Goal: Task Accomplishment & Management: Complete application form

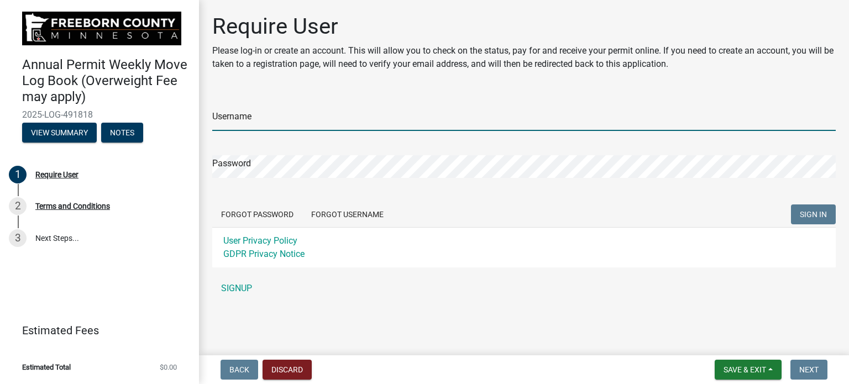
type input "[PERSON_NAME] Construction"
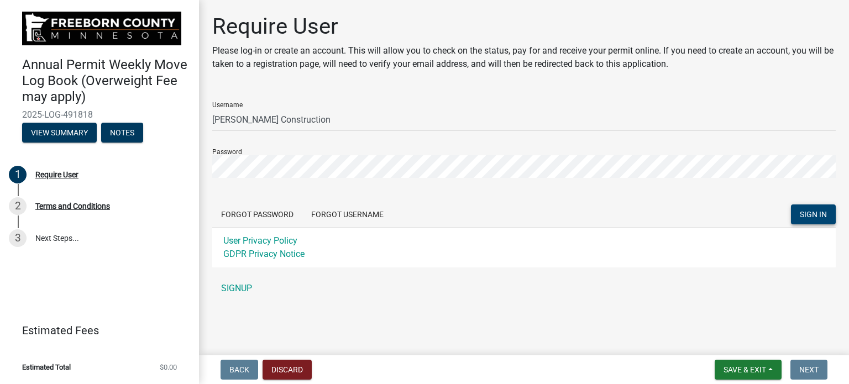
click at [818, 212] on span "SIGN IN" at bounding box center [813, 214] width 27 height 9
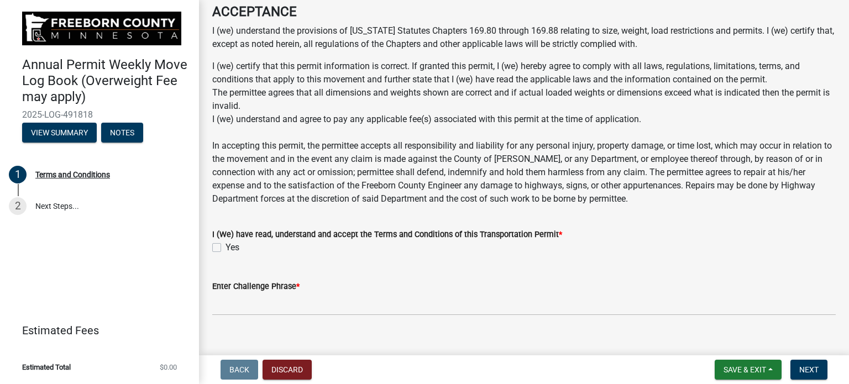
scroll to position [846, 0]
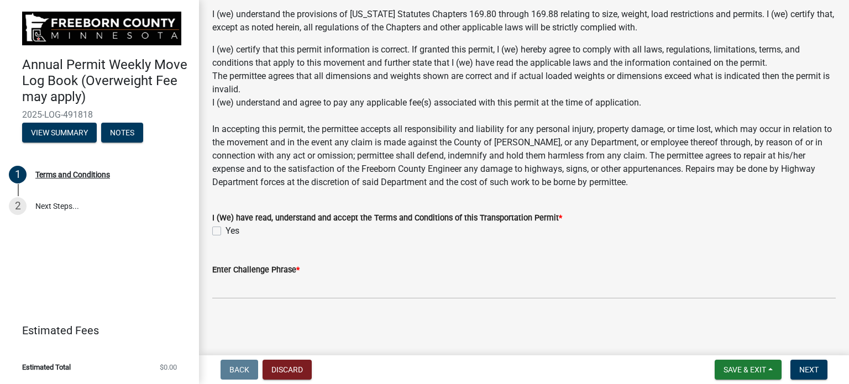
click at [225, 234] on label "Yes" at bounding box center [232, 230] width 14 height 13
click at [225, 232] on input "Yes" at bounding box center [228, 227] width 7 height 7
checkbox input "true"
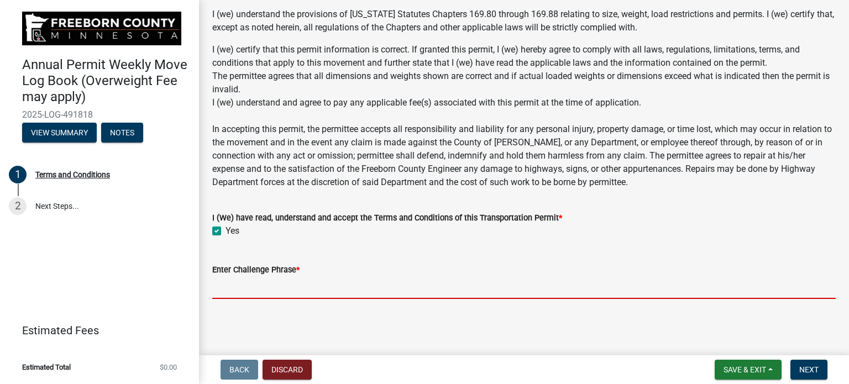
click at [253, 285] on input "Enter Challenge Phrase *" at bounding box center [523, 287] width 623 height 23
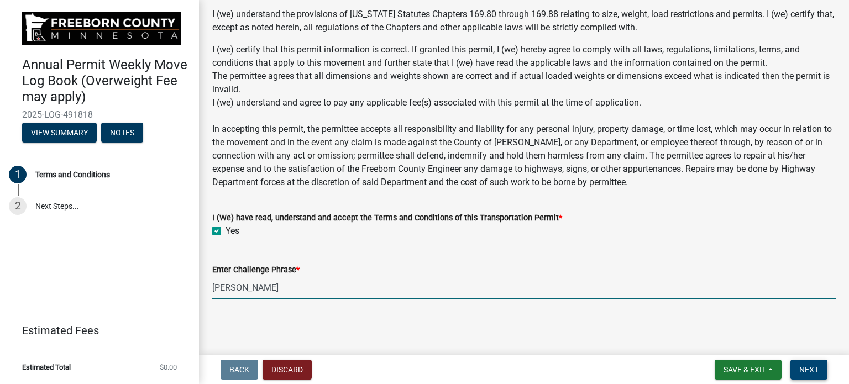
type input "[PERSON_NAME]"
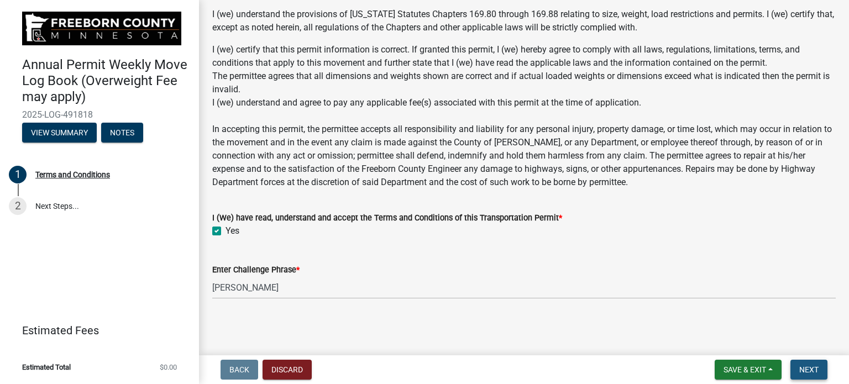
click at [800, 369] on span "Next" at bounding box center [808, 369] width 19 height 9
click at [225, 230] on label "Yes" at bounding box center [232, 230] width 14 height 13
click at [225, 230] on input "Yes" at bounding box center [228, 227] width 7 height 7
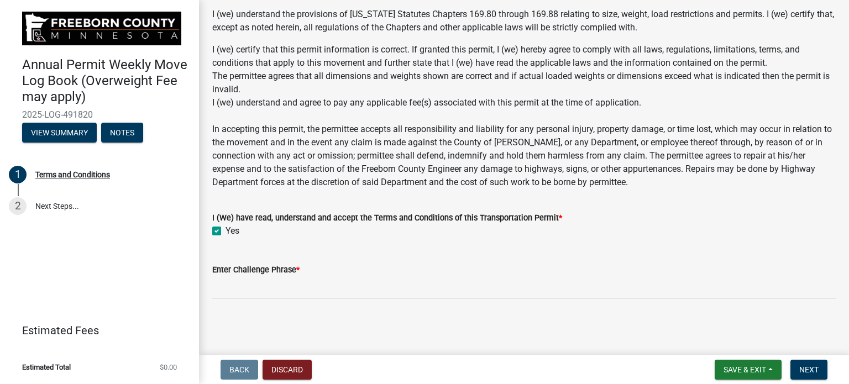
checkbox input "true"
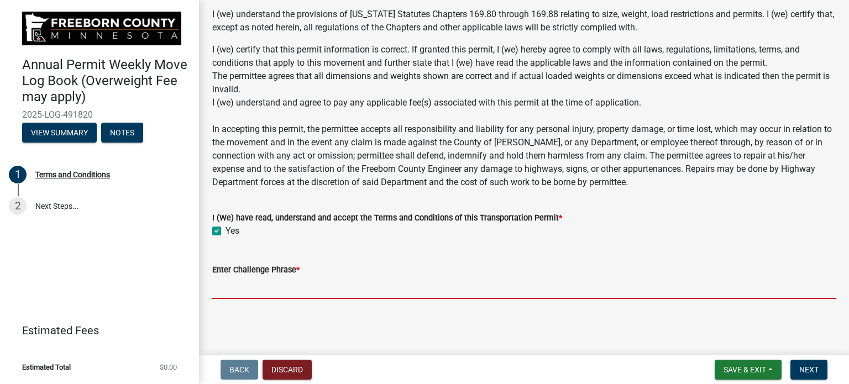
click at [253, 285] on input "Enter Challenge Phrase *" at bounding box center [523, 287] width 623 height 23
type input "[PERSON_NAME]"
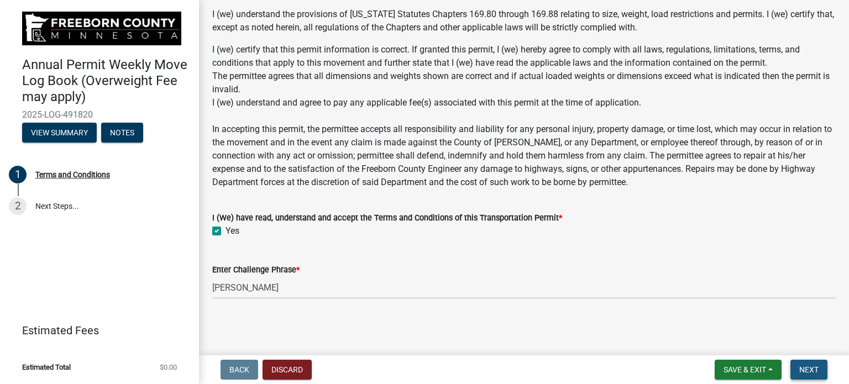
drag, startPoint x: 811, startPoint y: 370, endPoint x: 698, endPoint y: 356, distance: 113.0
click at [810, 370] on span "Next" at bounding box center [808, 369] width 19 height 9
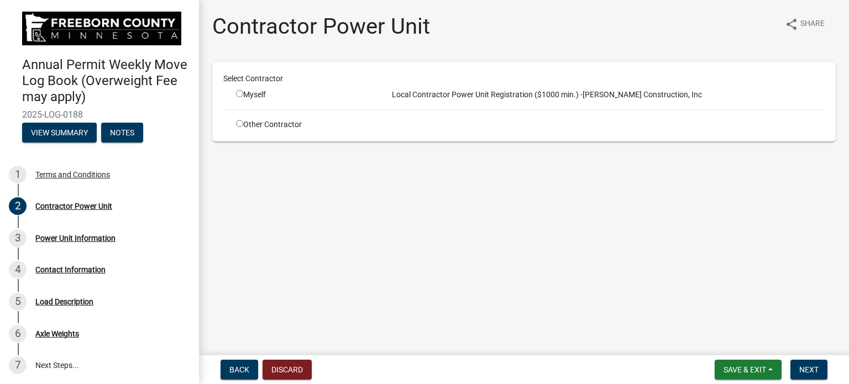
click at [239, 93] on input "radio" at bounding box center [239, 93] width 7 height 7
radio input "true"
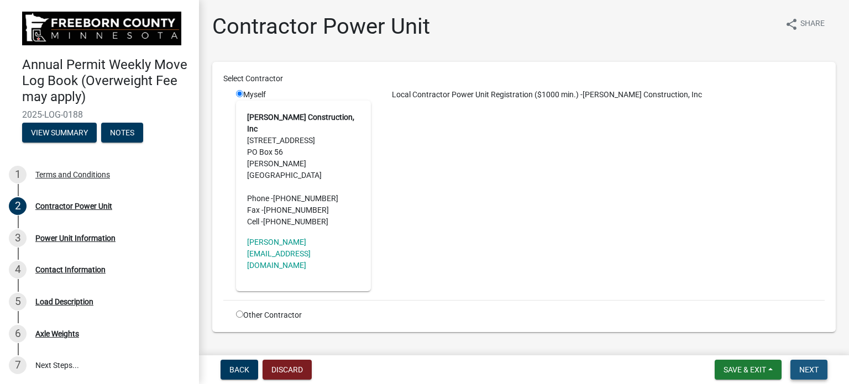
click at [812, 366] on span "Next" at bounding box center [808, 369] width 19 height 9
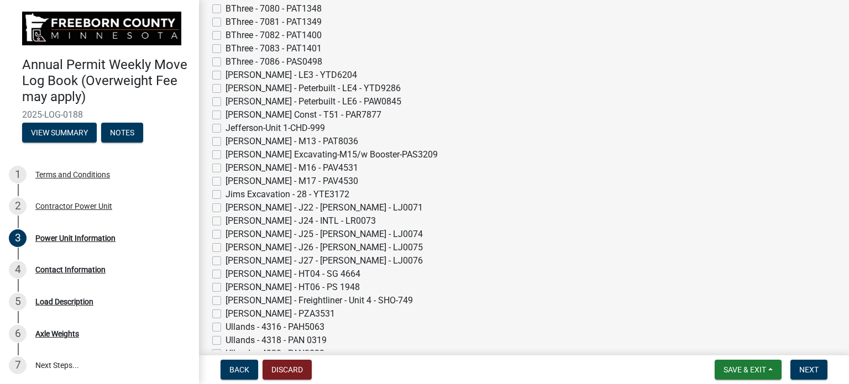
scroll to position [111, 0]
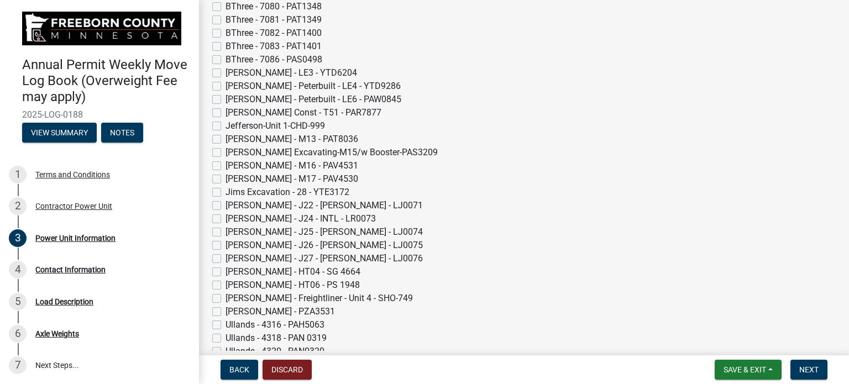
click at [225, 112] on label "[PERSON_NAME] Const - T51 - PAR7877" at bounding box center [303, 112] width 156 height 13
click at [225, 112] on input "[PERSON_NAME] Const - T51 - PAR7877" at bounding box center [228, 109] width 7 height 7
checkbox input "true"
checkbox input "false"
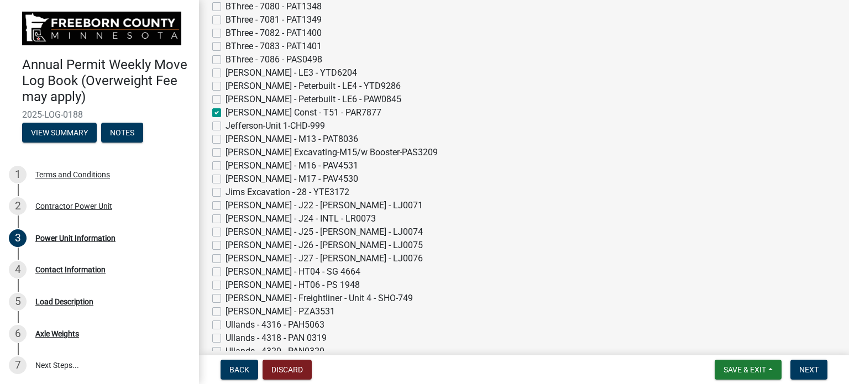
checkbox input "false"
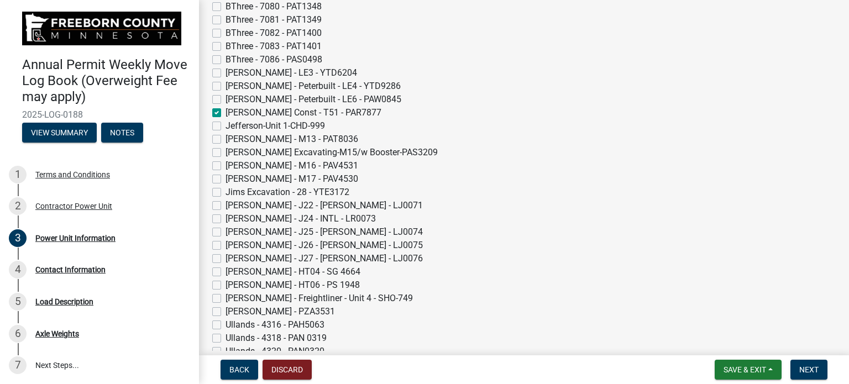
checkbox input "false"
checkbox input "true"
checkbox input "false"
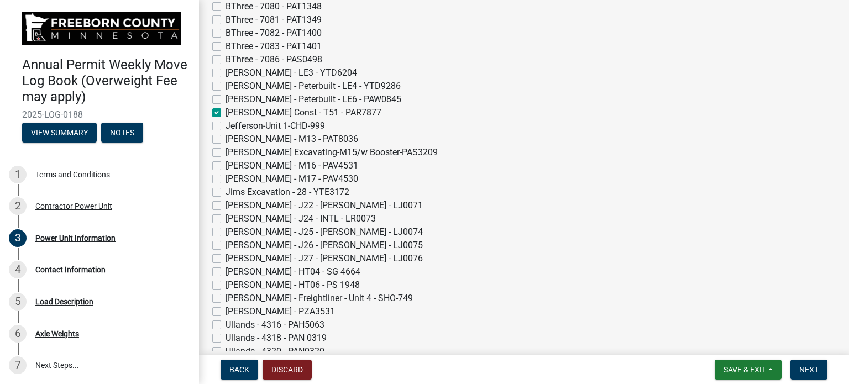
checkbox input "false"
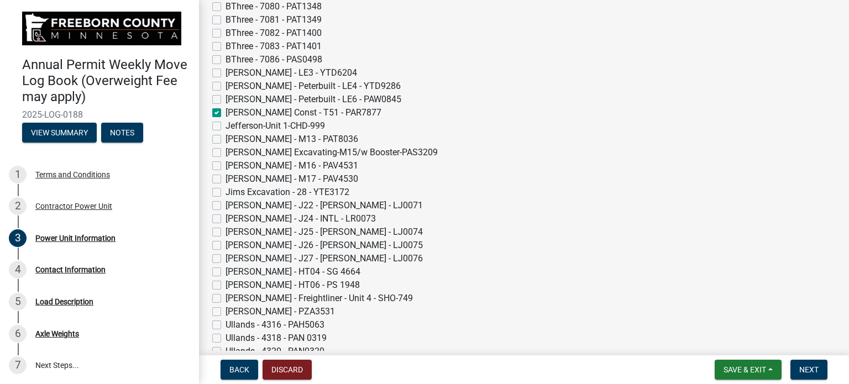
checkbox input "false"
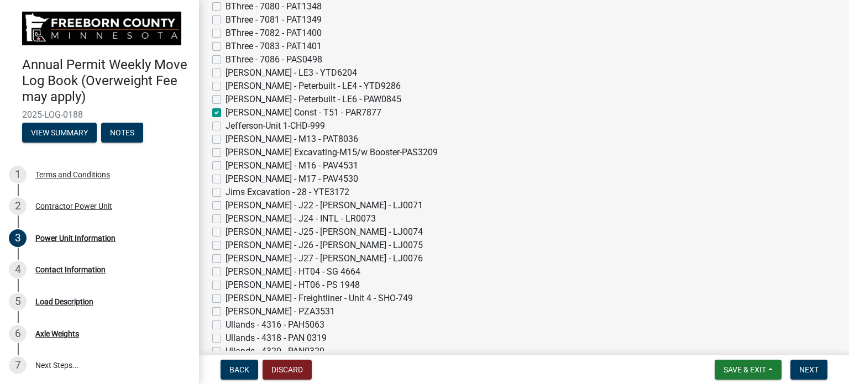
checkbox input "false"
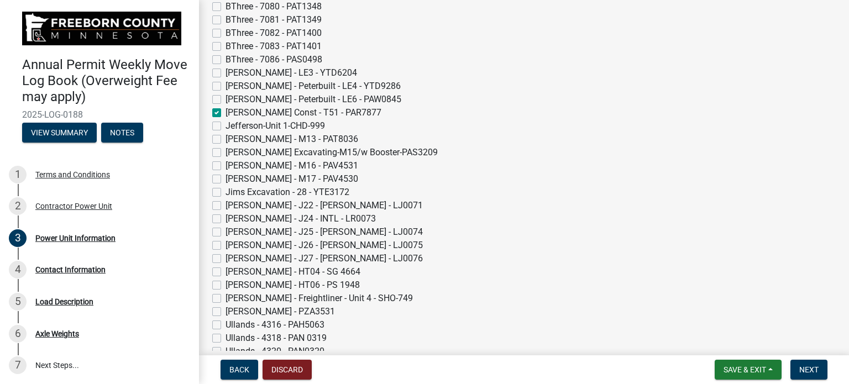
checkbox input "false"
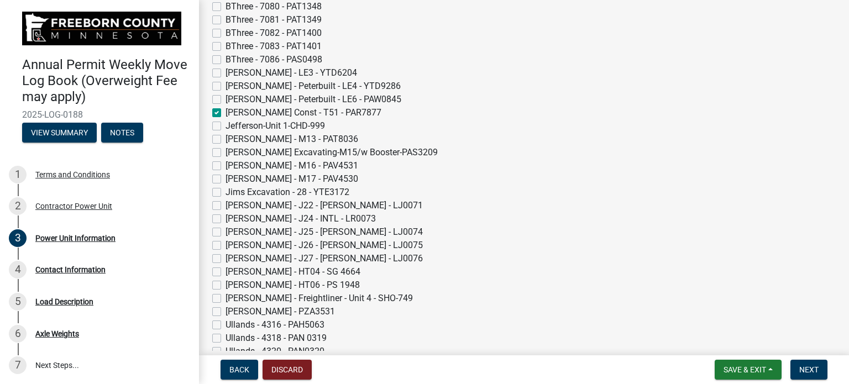
checkbox input "false"
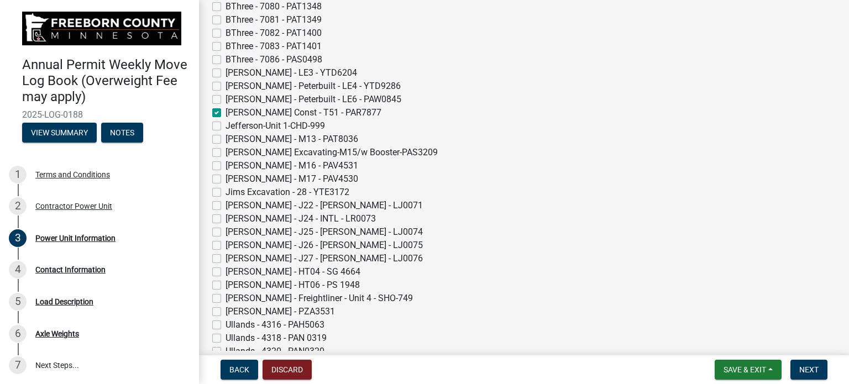
checkbox input "false"
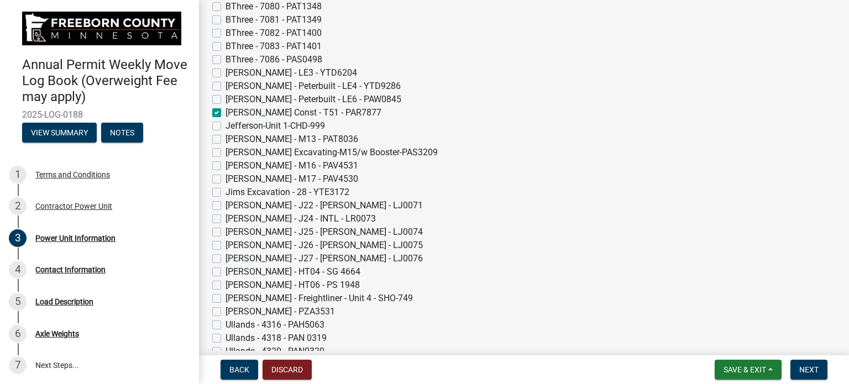
checkbox input "false"
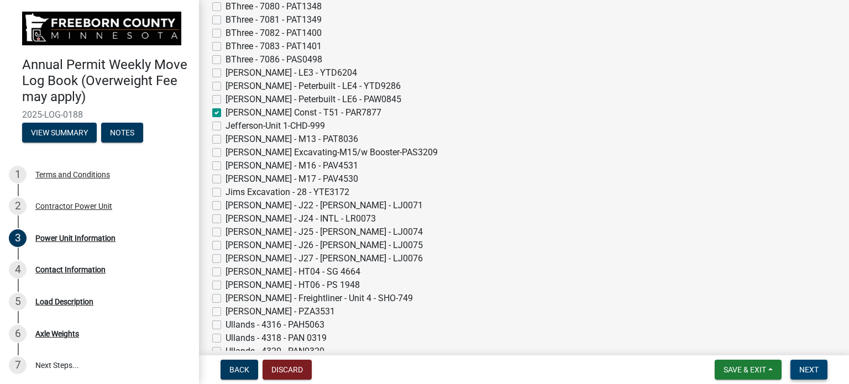
drag, startPoint x: 820, startPoint y: 371, endPoint x: 806, endPoint y: 368, distance: 14.6
click at [819, 371] on button "Next" at bounding box center [808, 370] width 37 height 20
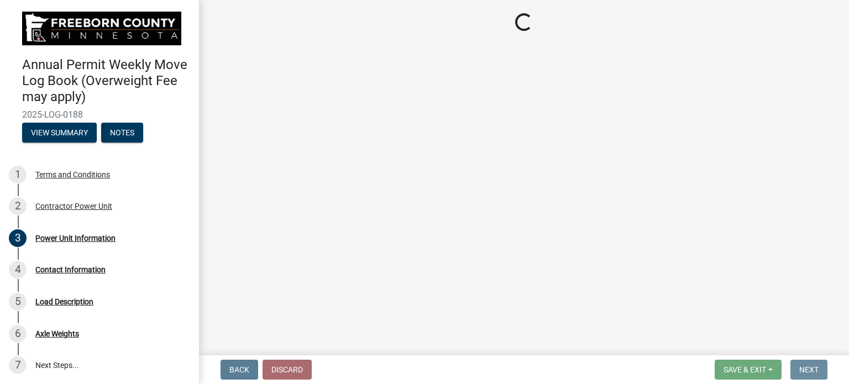
scroll to position [0, 0]
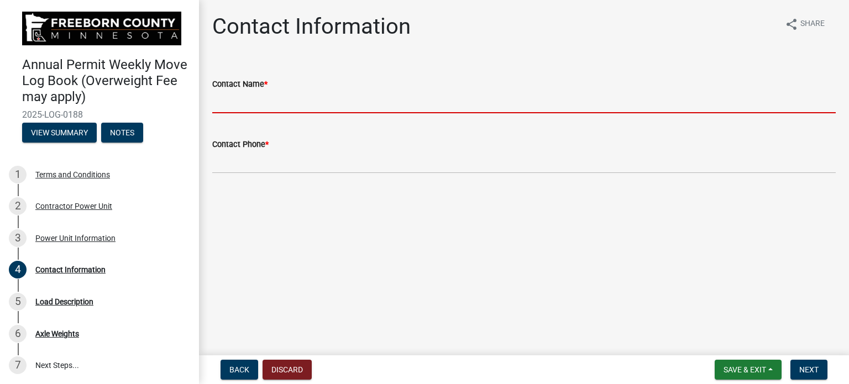
click at [271, 101] on input "Contact Name *" at bounding box center [523, 102] width 623 height 23
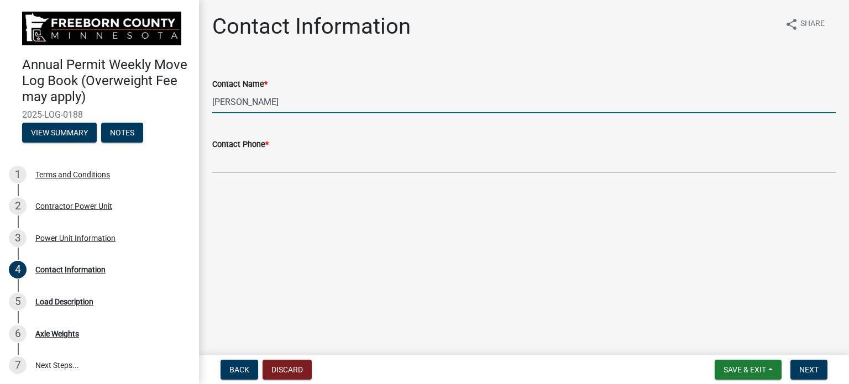
type input "[PERSON_NAME]"
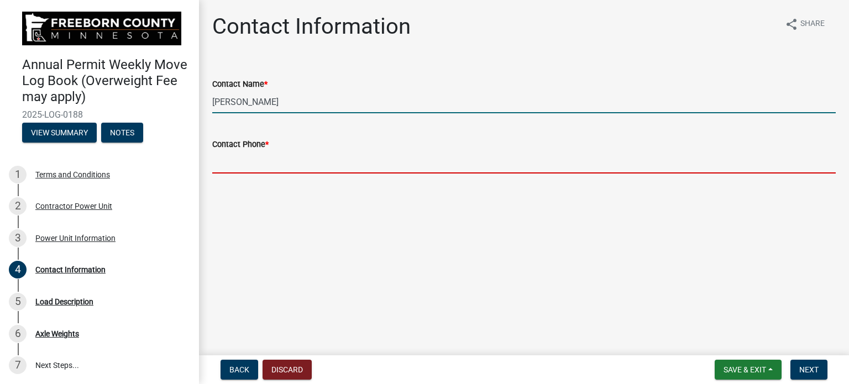
click at [246, 161] on input "Contact Phone *" at bounding box center [523, 162] width 623 height 23
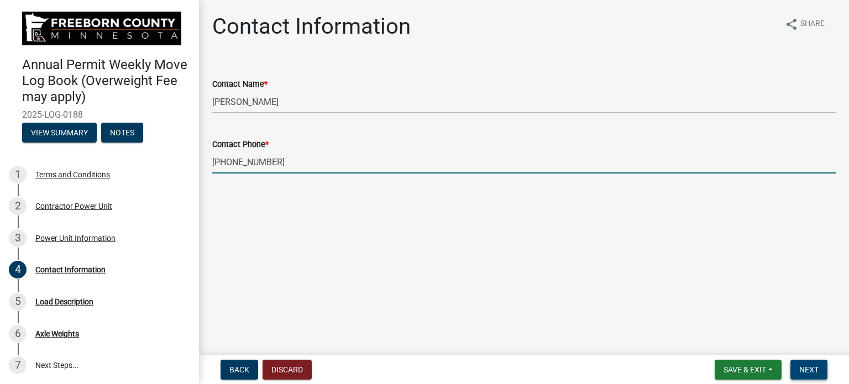
type input "[PHONE_NUMBER]"
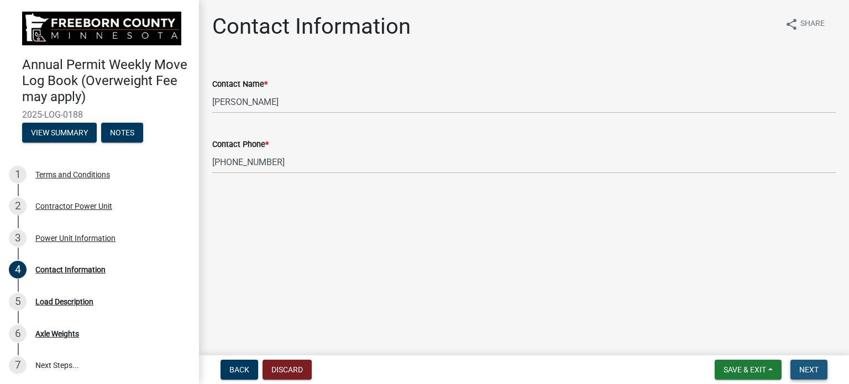
click at [810, 364] on button "Next" at bounding box center [808, 370] width 37 height 20
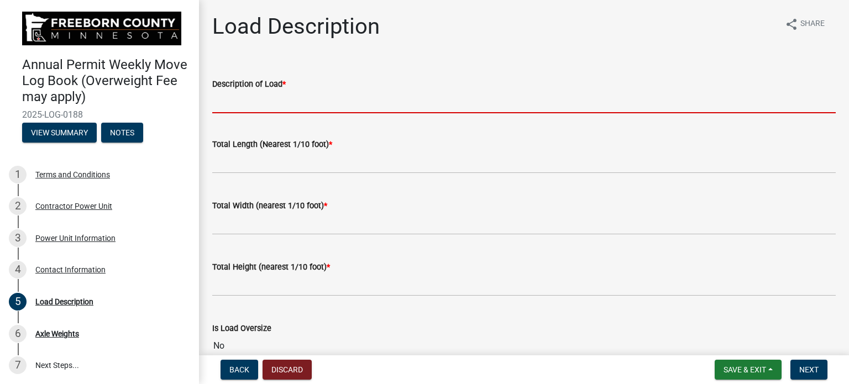
click at [353, 101] on input "Description of Load *" at bounding box center [523, 102] width 623 height 23
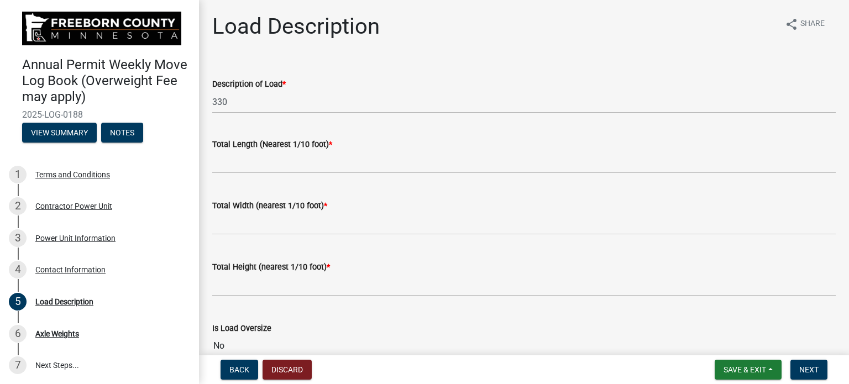
drag, startPoint x: 351, startPoint y: 133, endPoint x: 350, endPoint y: 150, distance: 16.6
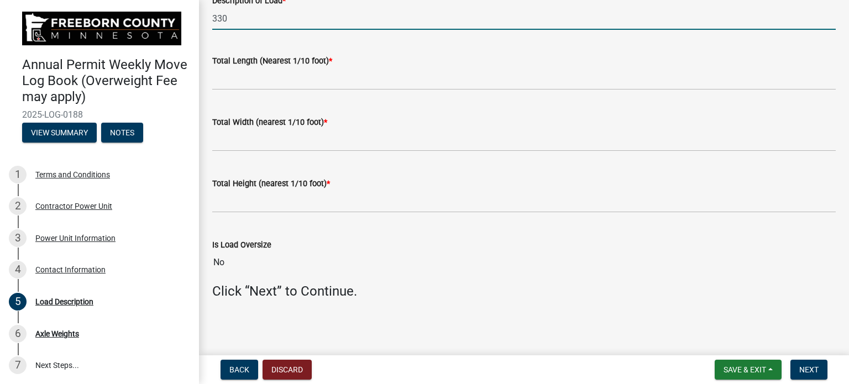
click at [361, 24] on input "330" at bounding box center [523, 18] width 623 height 23
type input "330 Long"
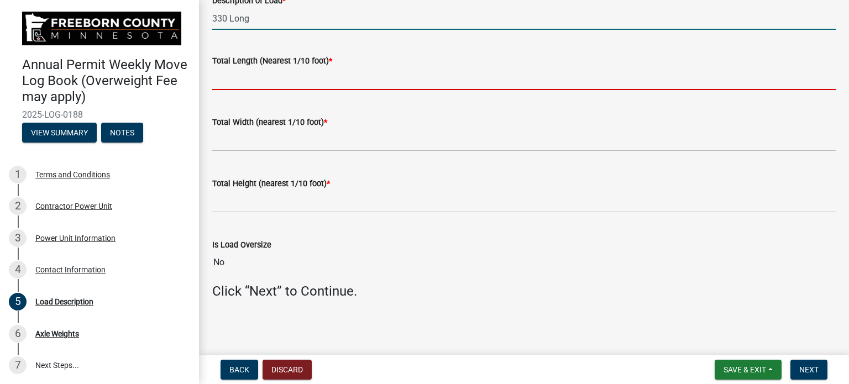
click at [340, 72] on input "text" at bounding box center [523, 78] width 623 height 23
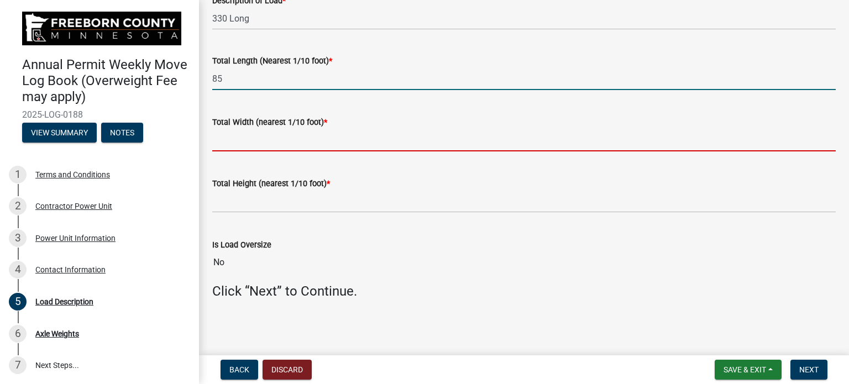
type input "85.0"
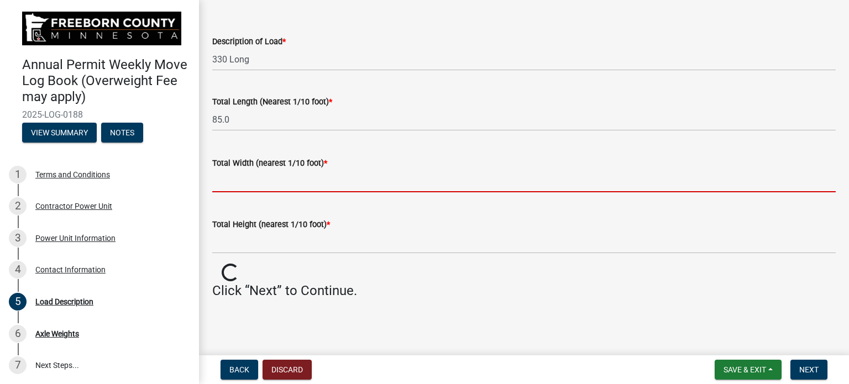
scroll to position [42, 0]
click at [390, 143] on div "Total Width (nearest 1/10 foot) *" at bounding box center [523, 166] width 623 height 51
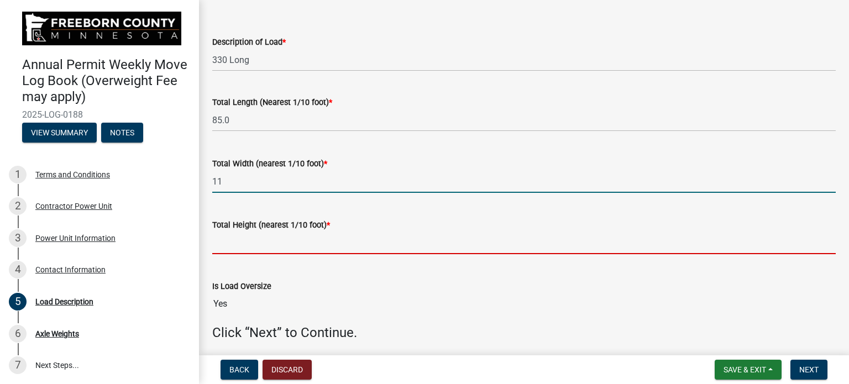
type input "11.0"
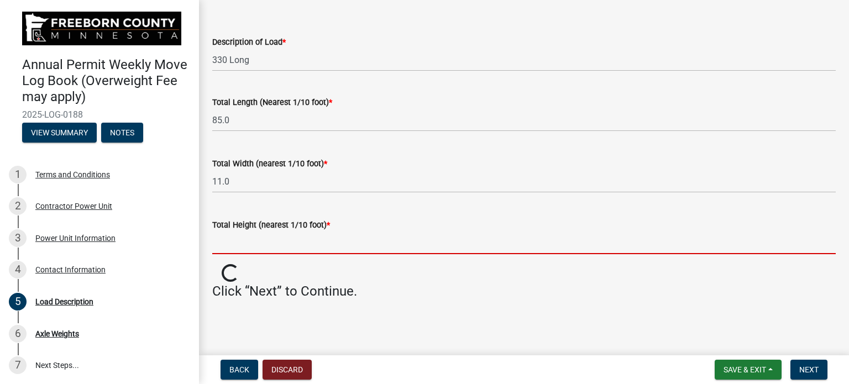
click at [335, 236] on input "text" at bounding box center [523, 243] width 623 height 23
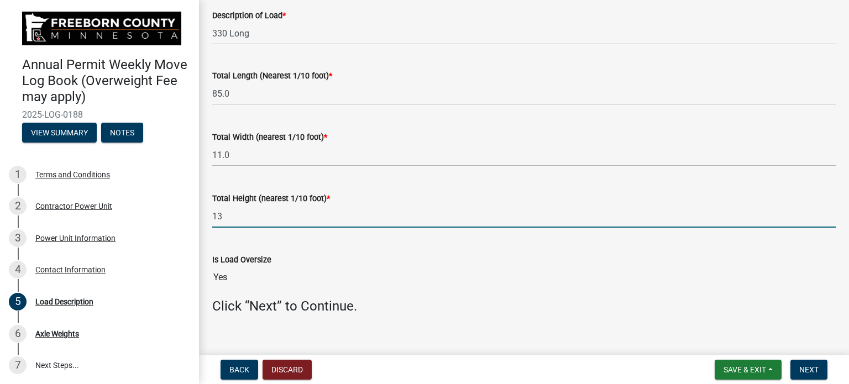
scroll to position [83, 0]
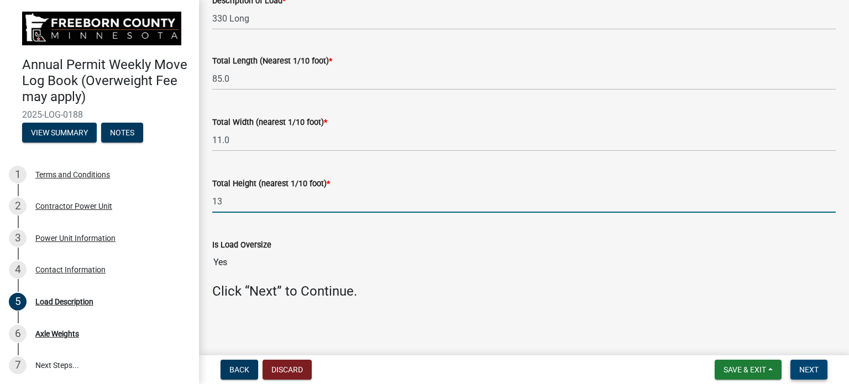
type input "13.0"
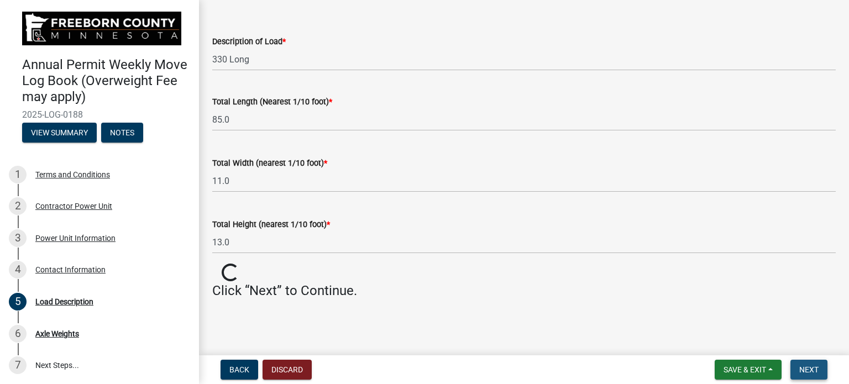
scroll to position [42, 0]
click at [805, 365] on span "Next" at bounding box center [808, 369] width 19 height 9
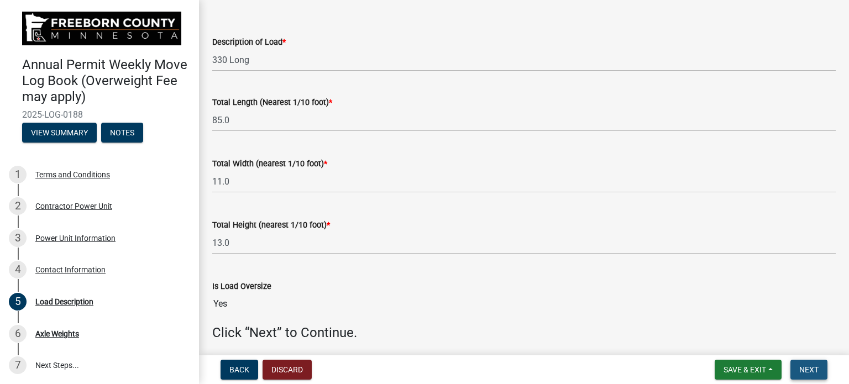
click at [814, 365] on span "Next" at bounding box center [808, 369] width 19 height 9
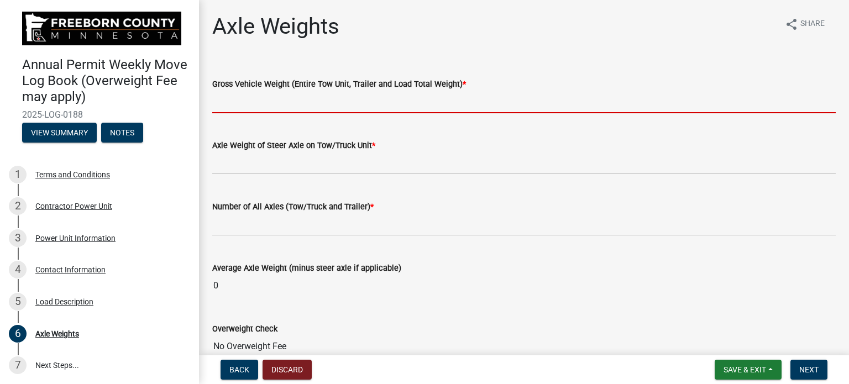
drag, startPoint x: 314, startPoint y: 101, endPoint x: 530, endPoint y: 111, distance: 216.8
click at [314, 101] on input "text" at bounding box center [523, 102] width 623 height 23
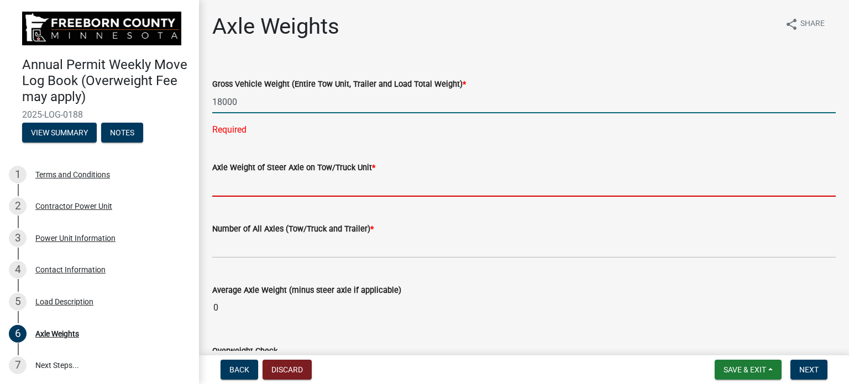
click at [225, 189] on wm-data-entity-input-list "Gross Vehicle Weight (Entire Tow Unit, Trailer and Load Total Weight) * 18000 R…" at bounding box center [523, 238] width 623 height 353
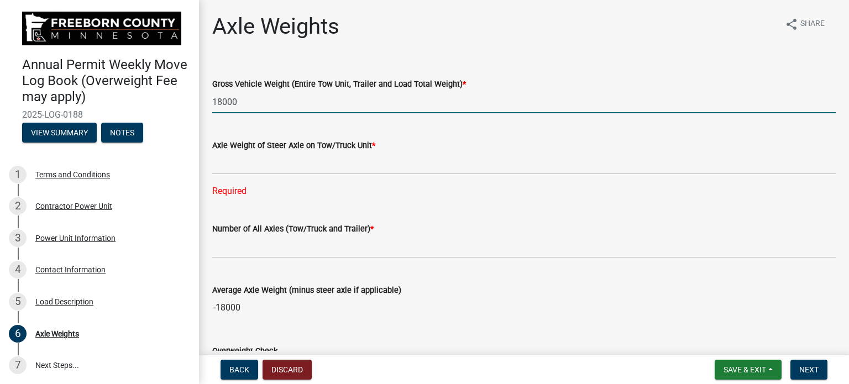
drag, startPoint x: 240, startPoint y: 102, endPoint x: 170, endPoint y: 114, distance: 71.2
click at [170, 114] on div "Annual Permit Weekly Move Log Book (Overweight Fee may apply) 2025-LOG-0188 Vie…" at bounding box center [424, 192] width 849 height 384
type input "3"
type input "134000"
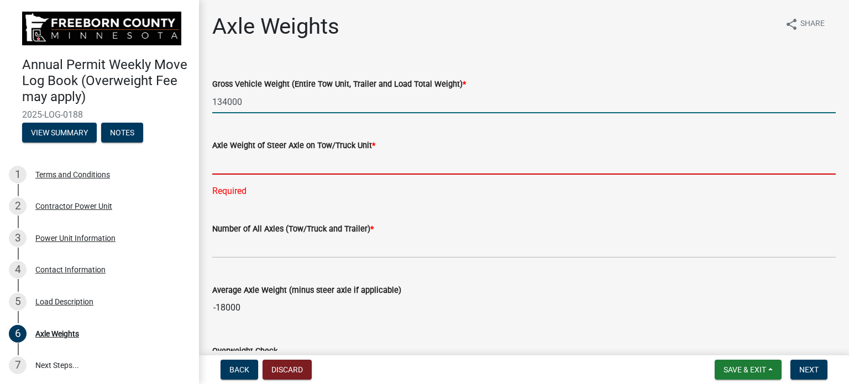
click at [218, 165] on input "text" at bounding box center [523, 163] width 623 height 23
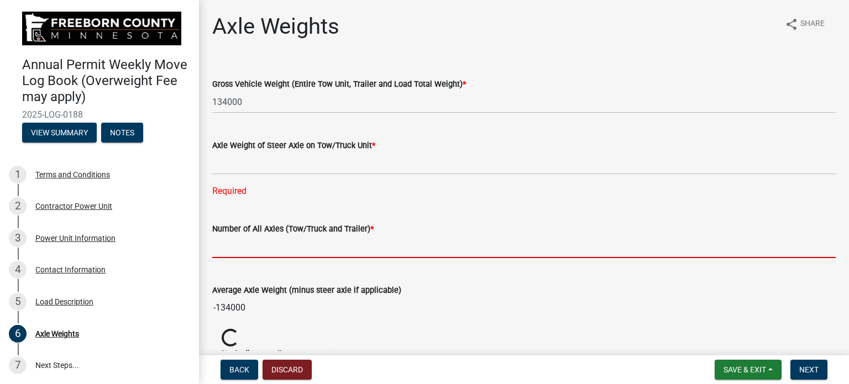
click at [220, 246] on input "text" at bounding box center [523, 246] width 623 height 23
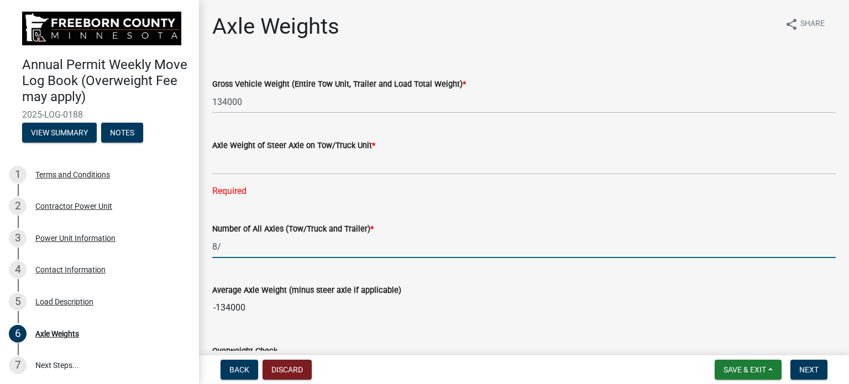
type input "8"
click at [294, 274] on wm-data-entity-input "Average Axle Weight (minus steer axle if applicable) -134000" at bounding box center [523, 298] width 623 height 61
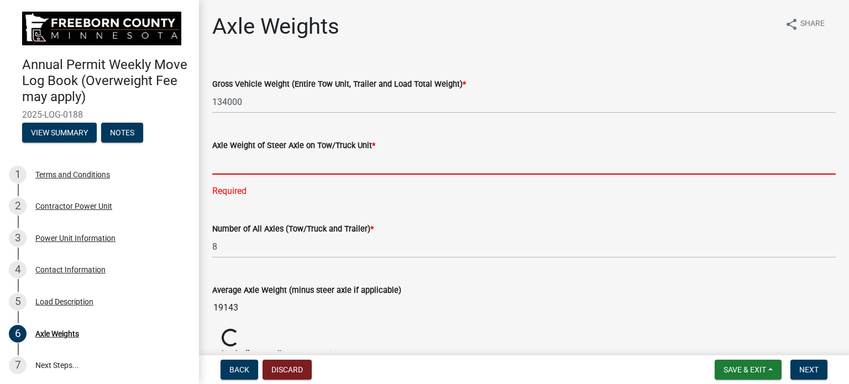
click at [258, 161] on input "text" at bounding box center [523, 163] width 623 height 23
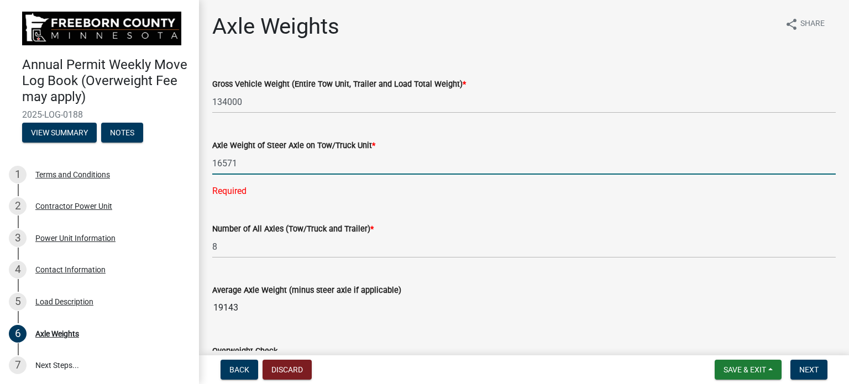
type input "16571"
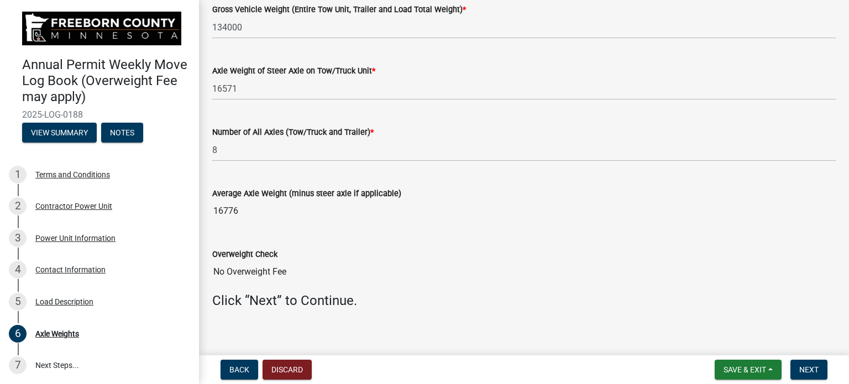
scroll to position [84, 0]
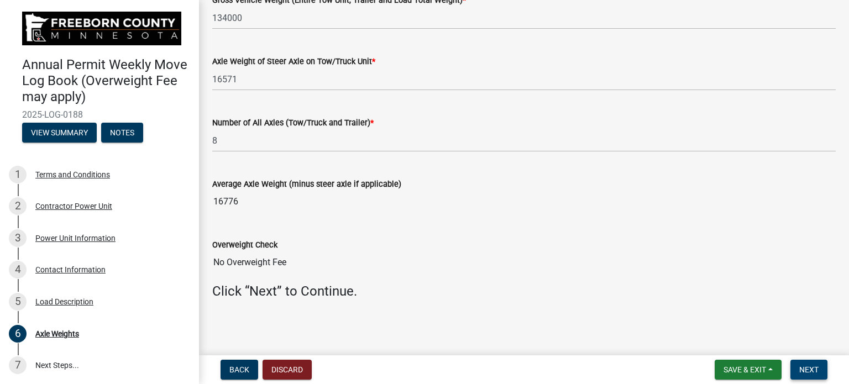
drag, startPoint x: 807, startPoint y: 366, endPoint x: 789, endPoint y: 367, distance: 17.7
click at [806, 367] on span "Next" at bounding box center [808, 369] width 19 height 9
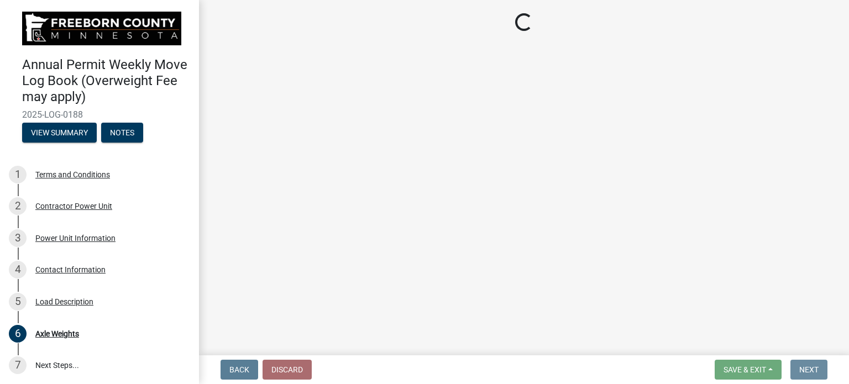
scroll to position [0, 0]
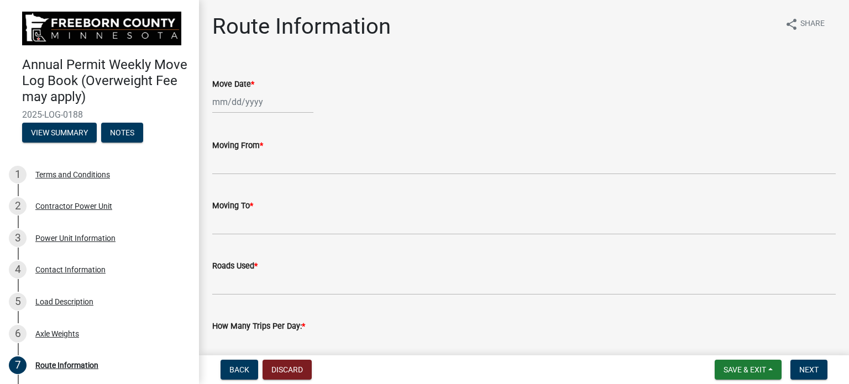
select select "10"
select select "2025"
click at [265, 104] on div "[PERSON_NAME] Feb Mar Apr [PERSON_NAME][DATE] Oct Nov [DATE] 1526 1527 1528 152…" at bounding box center [262, 102] width 101 height 23
drag, startPoint x: 218, startPoint y: 196, endPoint x: 222, endPoint y: 183, distance: 13.3
click at [218, 196] on div "13" at bounding box center [223, 196] width 18 height 18
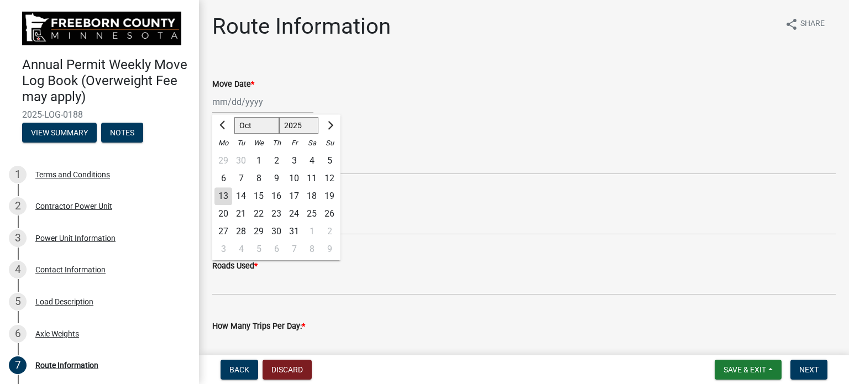
type input "[DATE]"
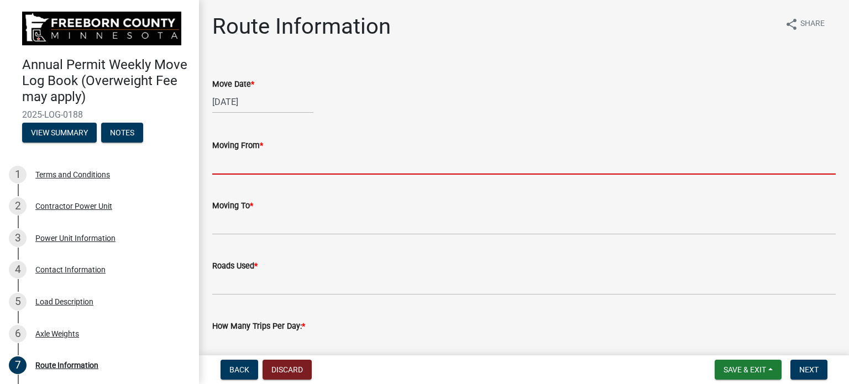
click at [219, 165] on input "Moving From *" at bounding box center [523, 163] width 623 height 23
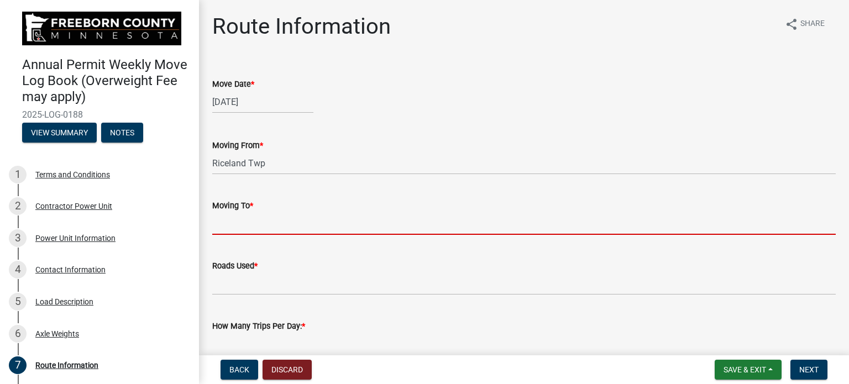
click at [217, 222] on input "Moving To *" at bounding box center [523, 223] width 623 height 23
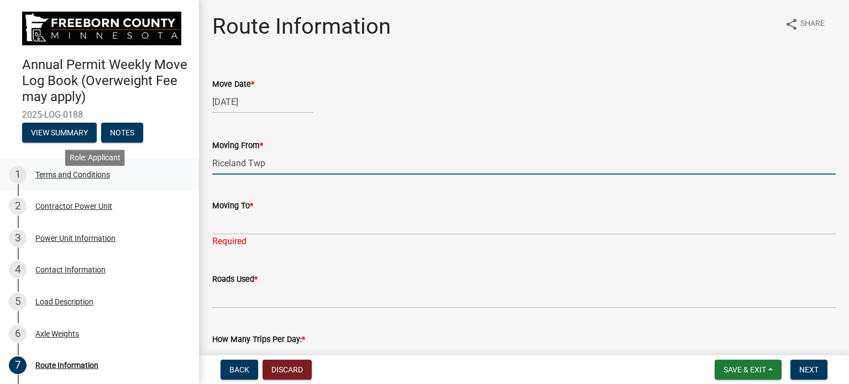
drag, startPoint x: 272, startPoint y: 167, endPoint x: 172, endPoint y: 185, distance: 102.2
click at [172, 184] on div "Annual Permit Weekly Move Log Book (Overweight Fee may apply) 2025-LOG-0188 Vie…" at bounding box center [424, 192] width 849 height 384
type input "Geneva TWP"
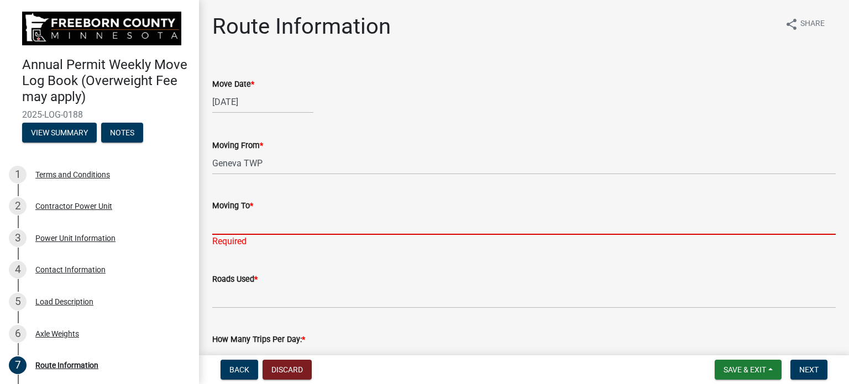
click at [215, 223] on input "Moving To *" at bounding box center [523, 223] width 623 height 23
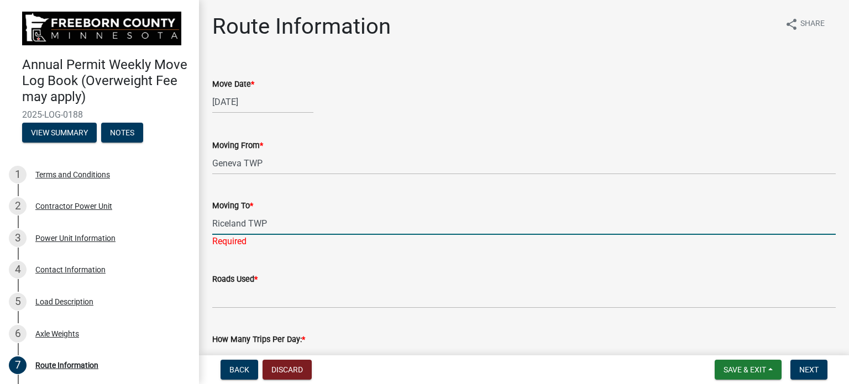
type input "Riceland TWP"
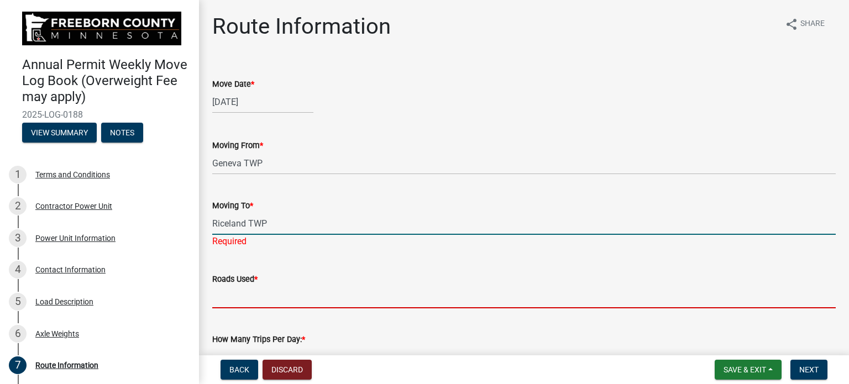
click at [239, 300] on wm-data-entity-input "Roads Used *" at bounding box center [523, 287] width 623 height 60
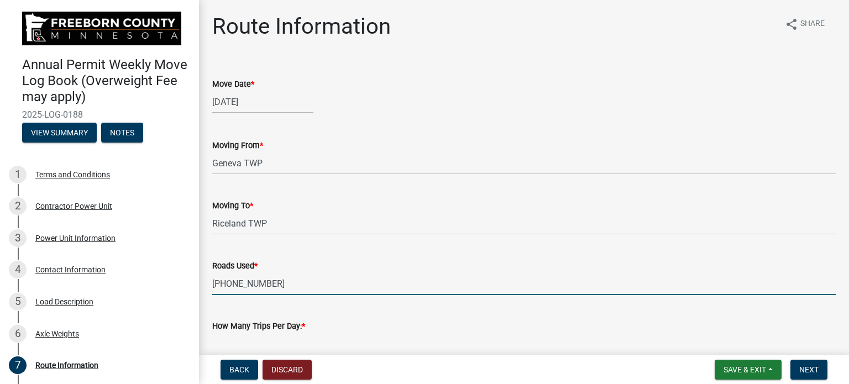
scroll to position [55, 0]
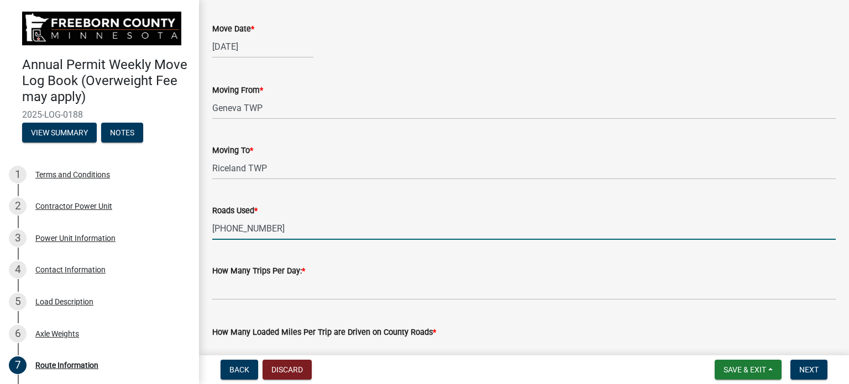
type input "[PHONE_NUMBER]"
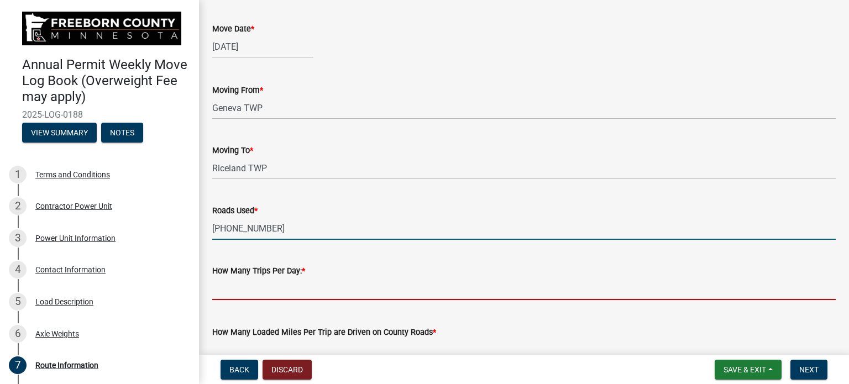
click at [240, 288] on input "text" at bounding box center [523, 288] width 623 height 23
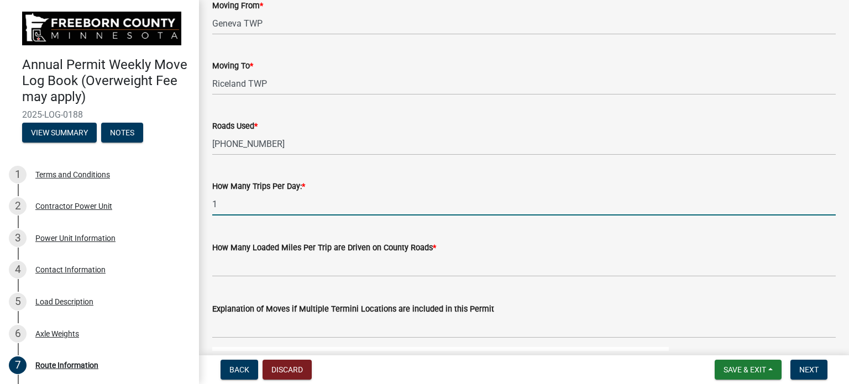
scroll to position [166, 0]
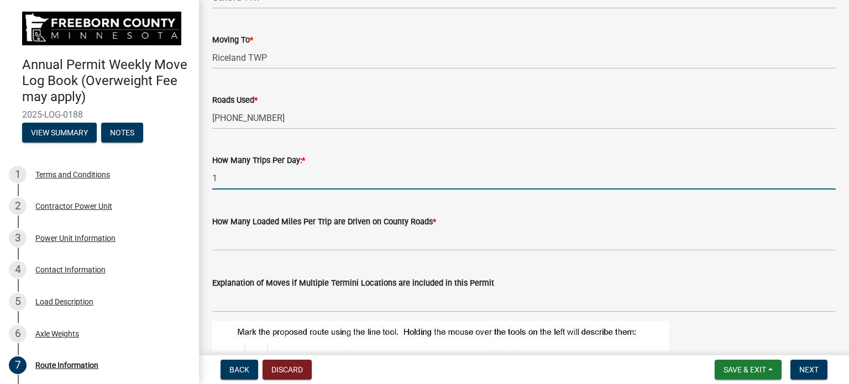
type input "1"
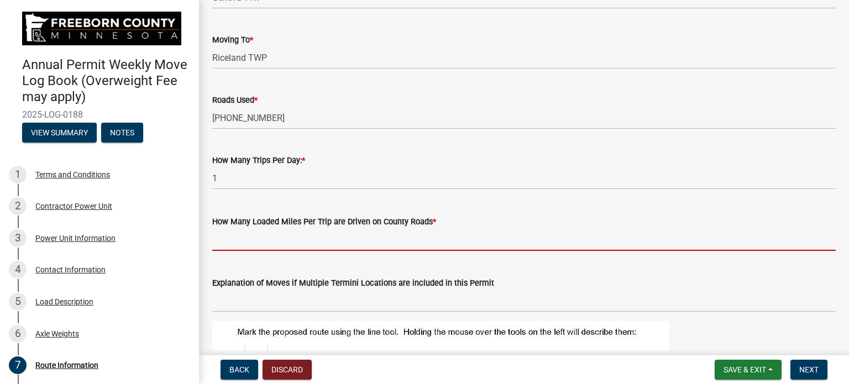
click at [234, 244] on input "text" at bounding box center [523, 239] width 623 height 23
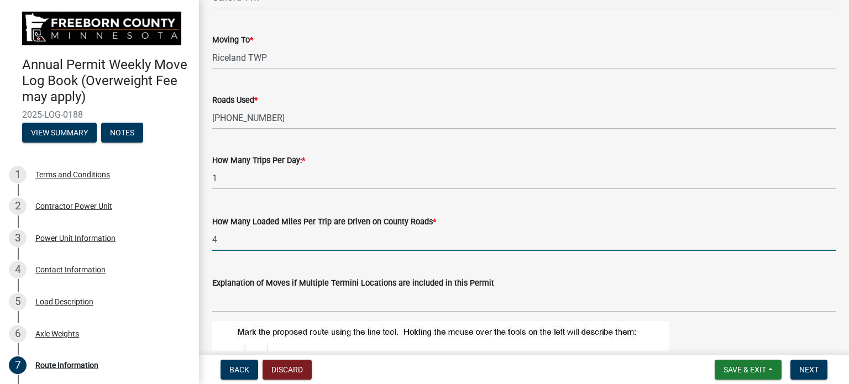
type input "4"
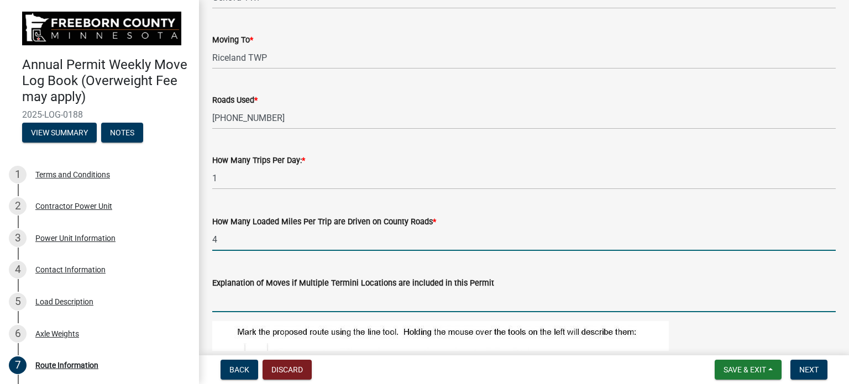
drag, startPoint x: 215, startPoint y: 302, endPoint x: 224, endPoint y: 301, distance: 9.4
click at [217, 302] on input "Explanation of Moves if Multiple Termini Locations are included in this Permit" at bounding box center [523, 301] width 623 height 23
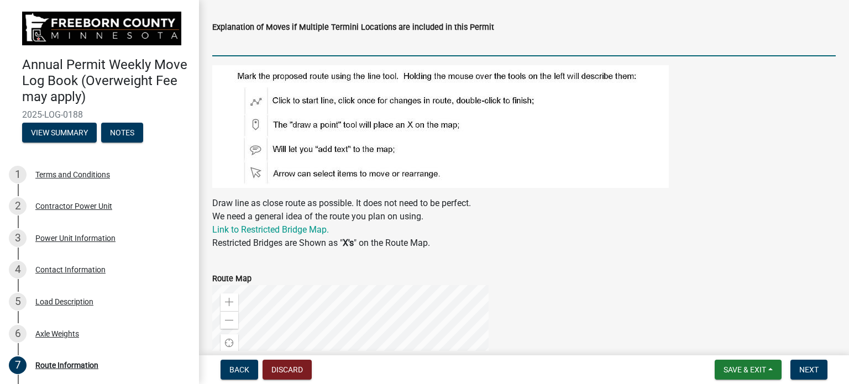
scroll to position [442, 0]
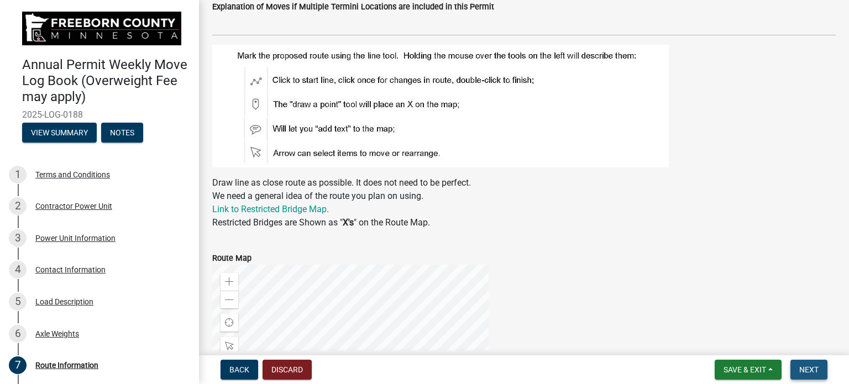
drag, startPoint x: 806, startPoint y: 366, endPoint x: 658, endPoint y: 337, distance: 151.0
click at [807, 366] on span "Next" at bounding box center [808, 369] width 19 height 9
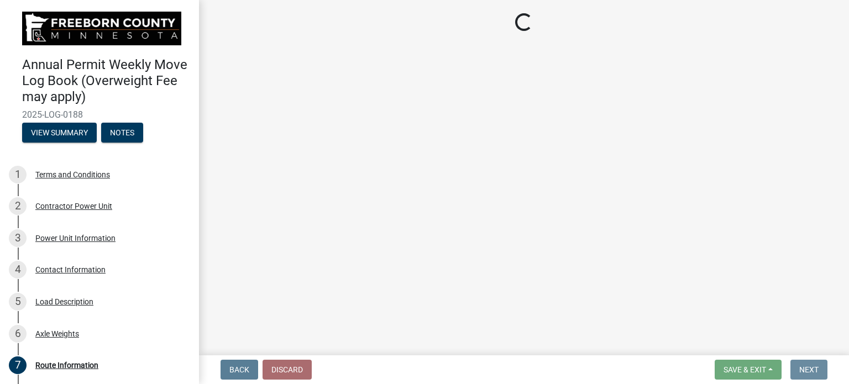
scroll to position [0, 0]
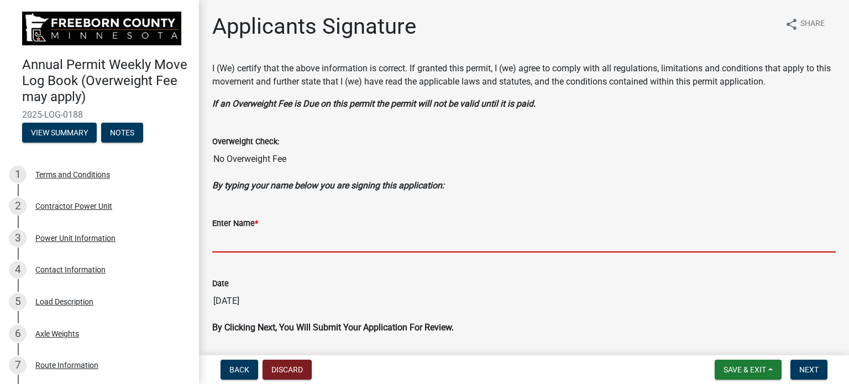
click at [253, 245] on input "Enter Name *" at bounding box center [523, 241] width 623 height 23
type input "[PERSON_NAME]"
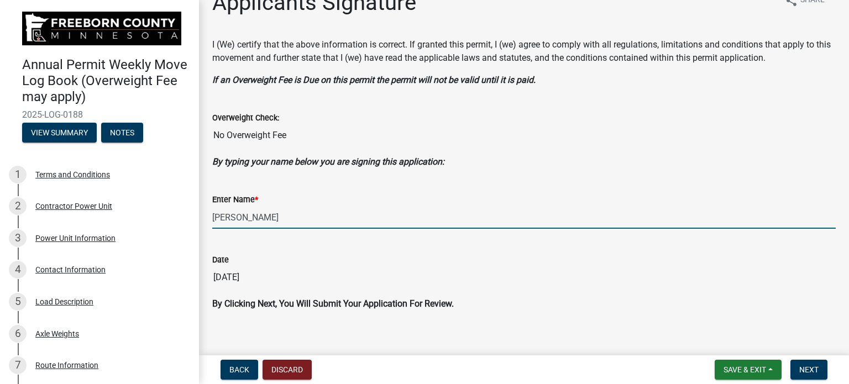
scroll to position [35, 0]
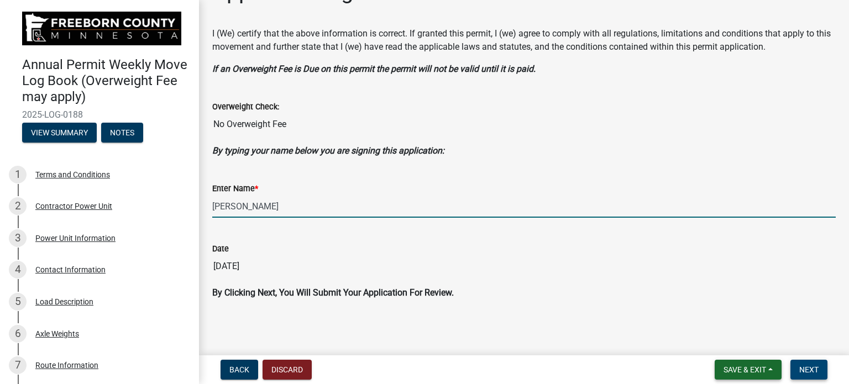
drag, startPoint x: 805, startPoint y: 368, endPoint x: 732, endPoint y: 360, distance: 72.9
click at [805, 369] on span "Next" at bounding box center [808, 369] width 19 height 9
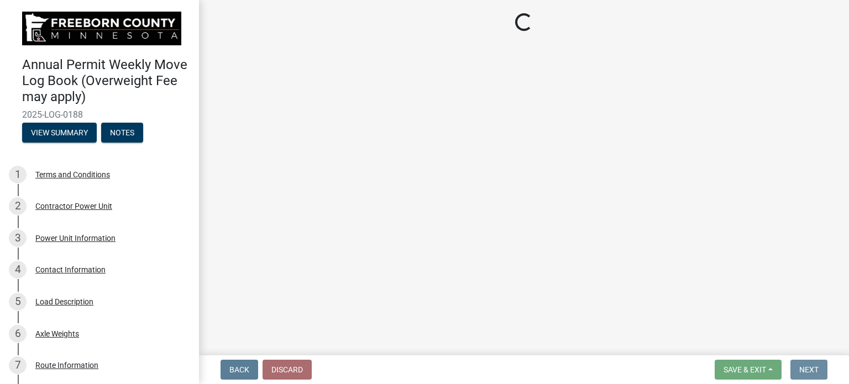
scroll to position [0, 0]
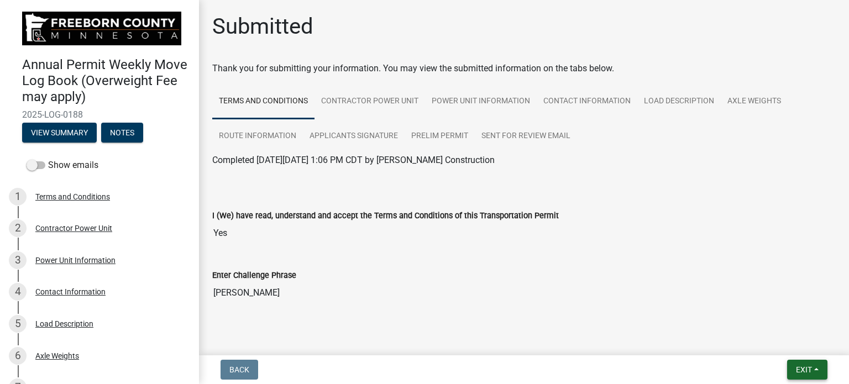
click at [797, 369] on span "Exit" at bounding box center [804, 369] width 16 height 9
click at [786, 341] on button "Save & Exit" at bounding box center [783, 341] width 88 height 27
